Goal: Check status

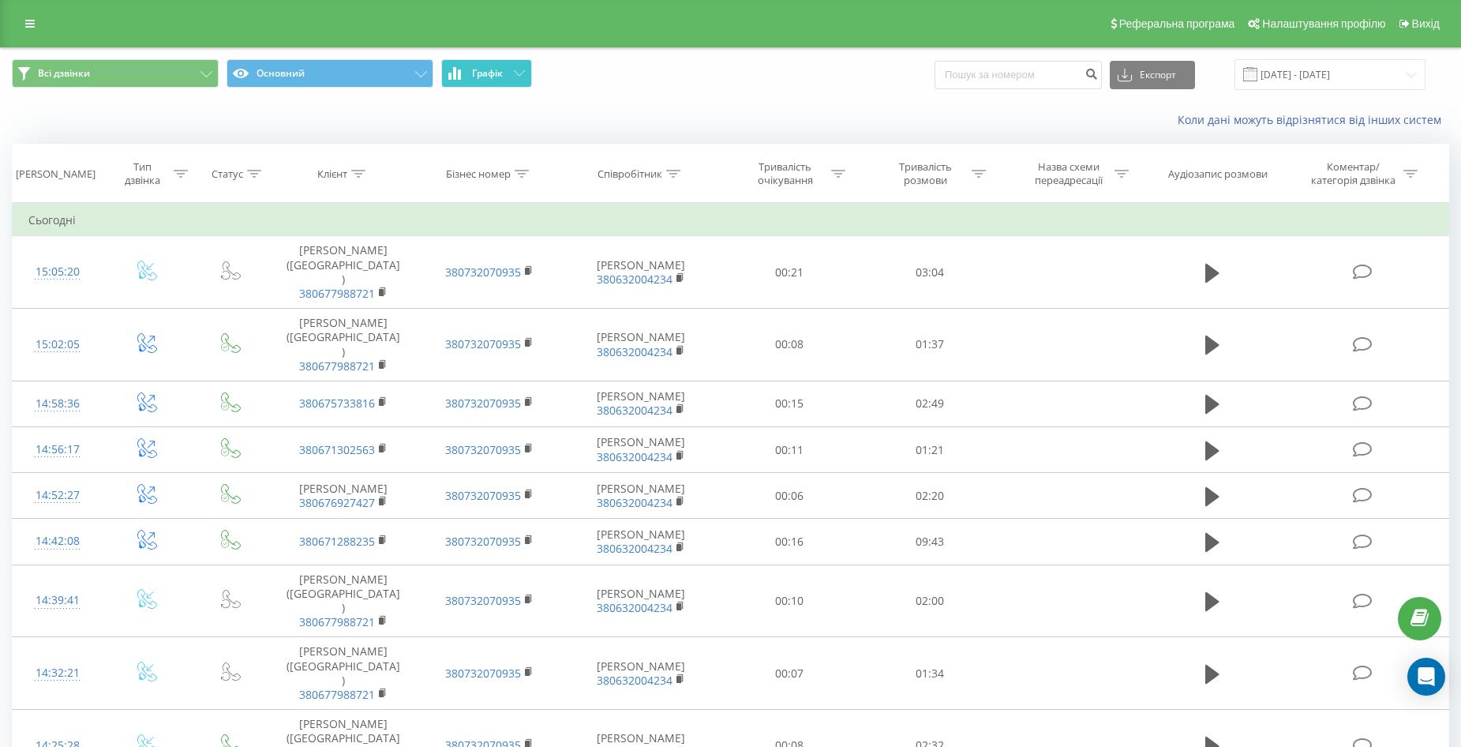
click at [487, 75] on span "Графік" at bounding box center [487, 73] width 31 height 11
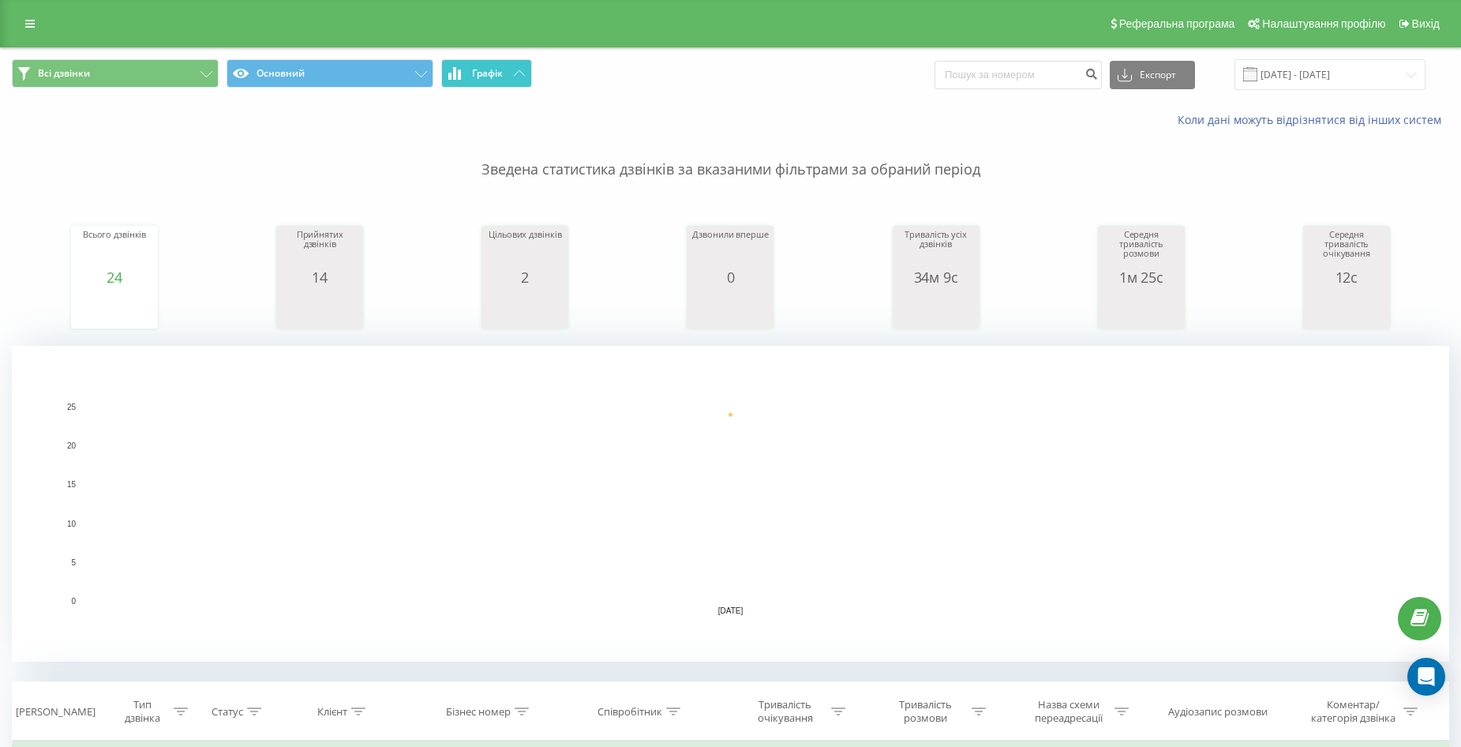
click at [500, 76] on span "Графік" at bounding box center [487, 73] width 31 height 11
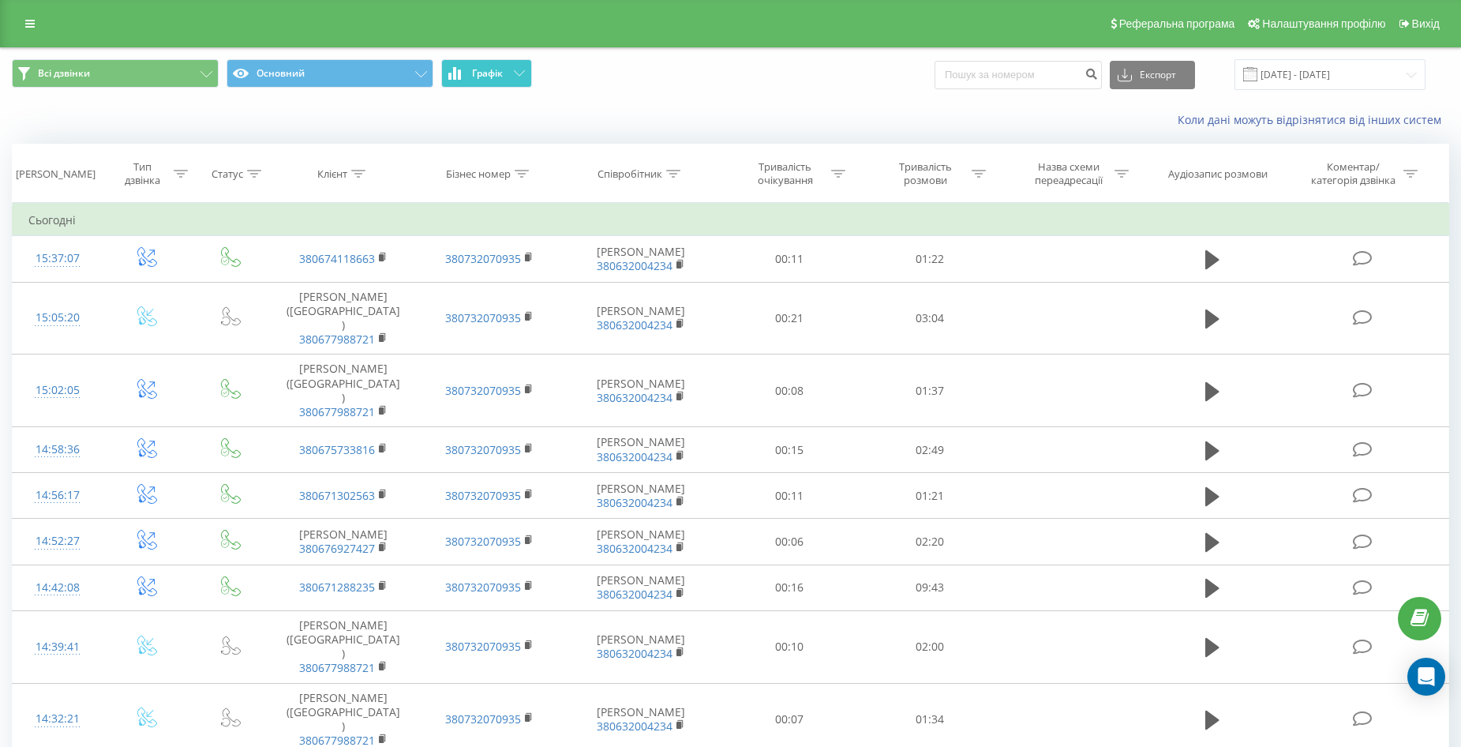
click at [502, 75] on span "Графік" at bounding box center [487, 73] width 31 height 11
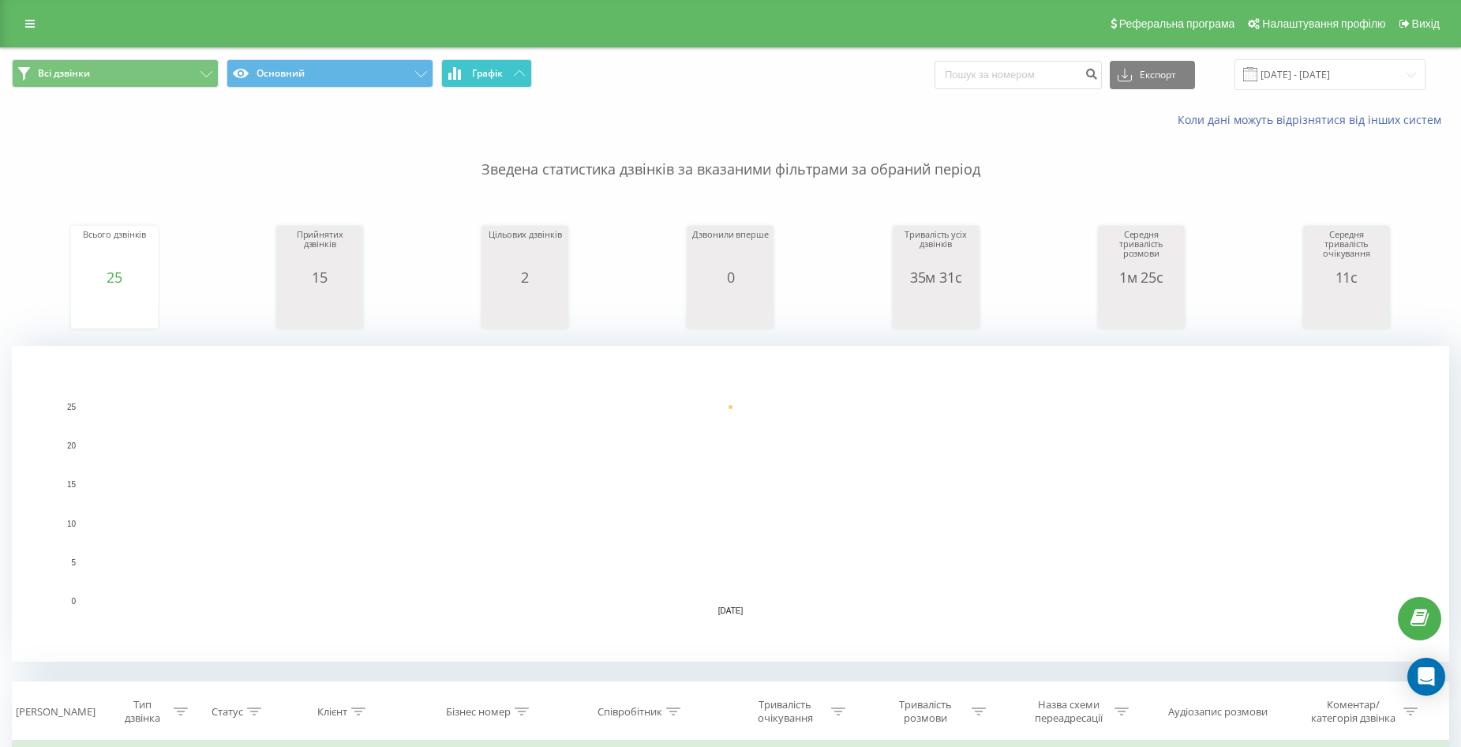
click at [502, 75] on span "Графік" at bounding box center [487, 73] width 31 height 11
